Goal: Browse casually

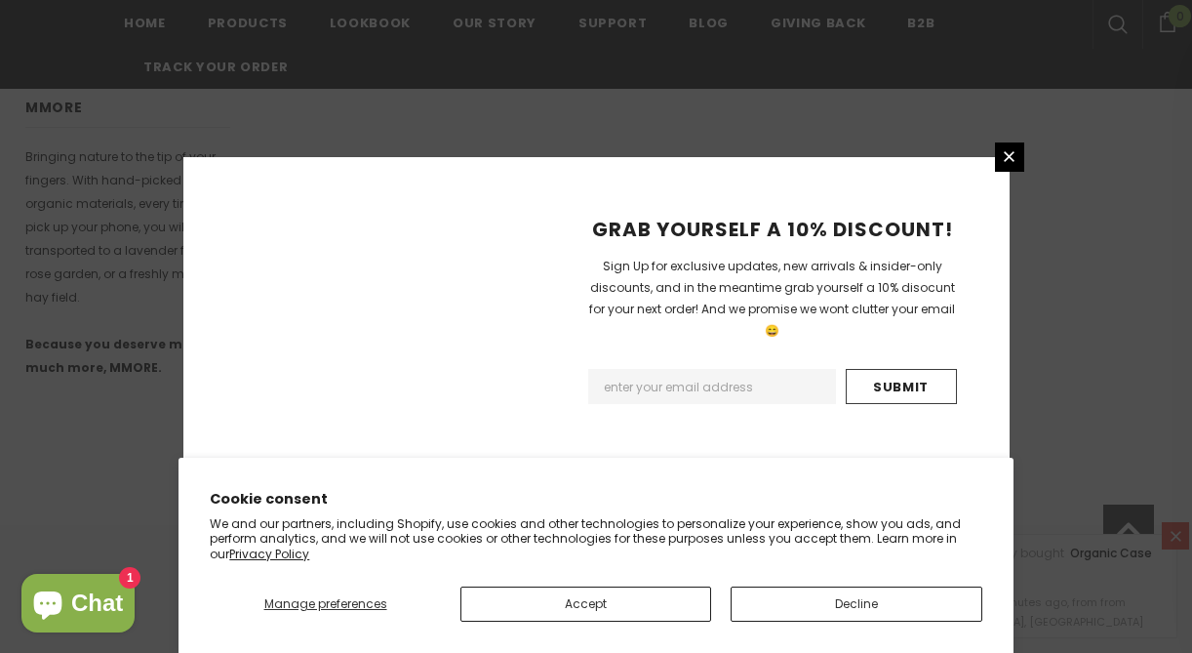
scroll to position [1387, 0]
